Goal: Information Seeking & Learning: Learn about a topic

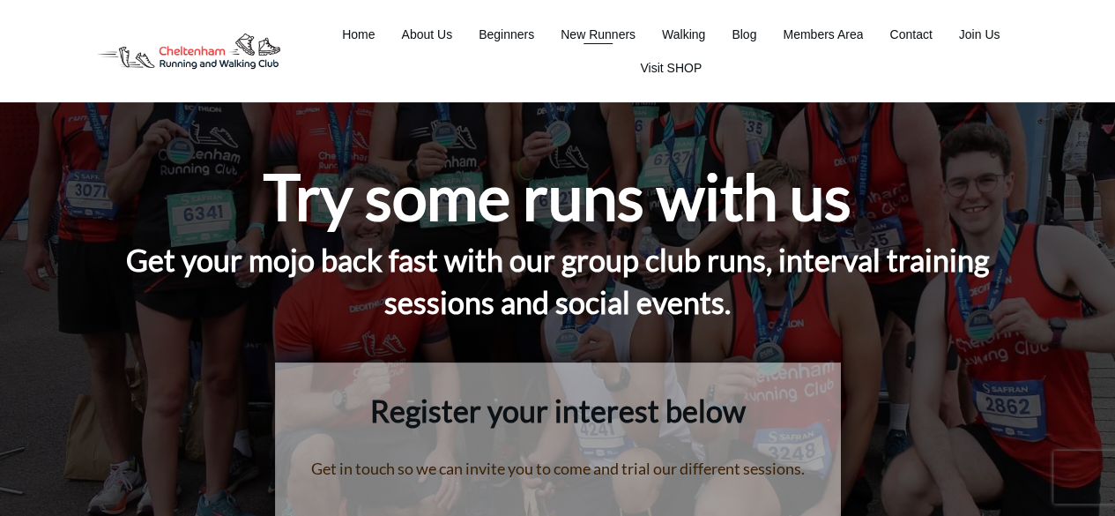
click at [618, 34] on span "New Runners" at bounding box center [598, 34] width 75 height 25
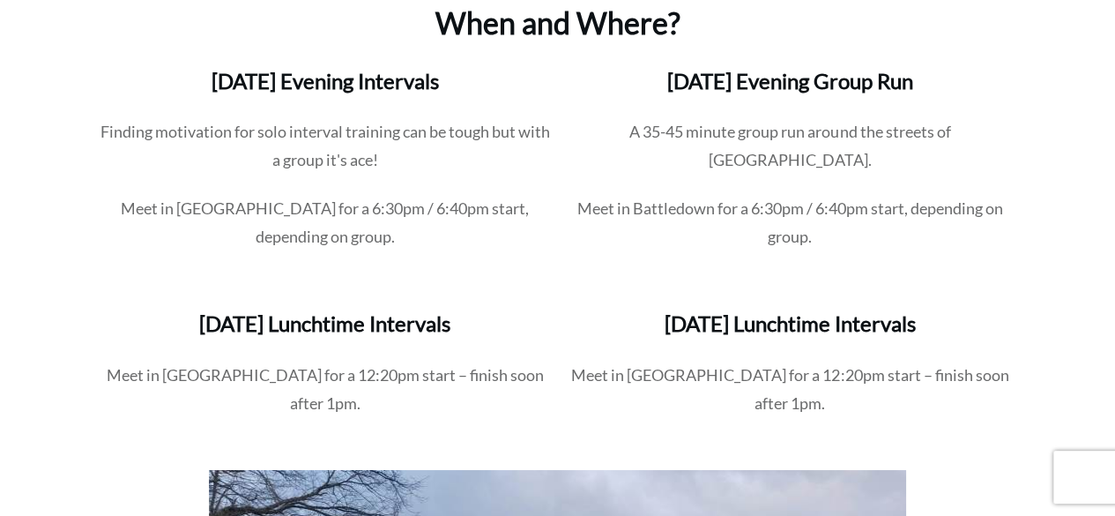
scroll to position [2659, 0]
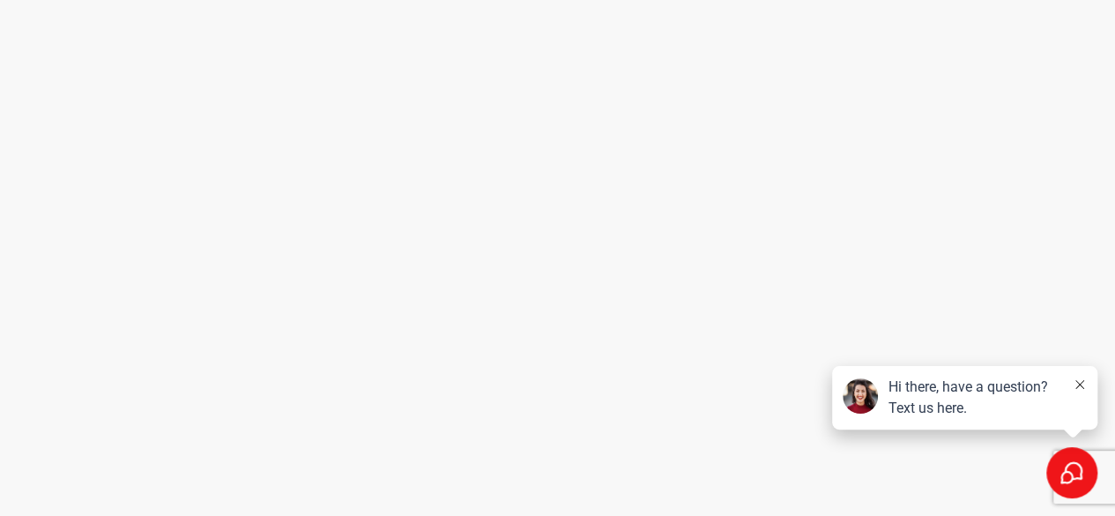
scroll to position [5249, 0]
